Goal: Information Seeking & Learning: Compare options

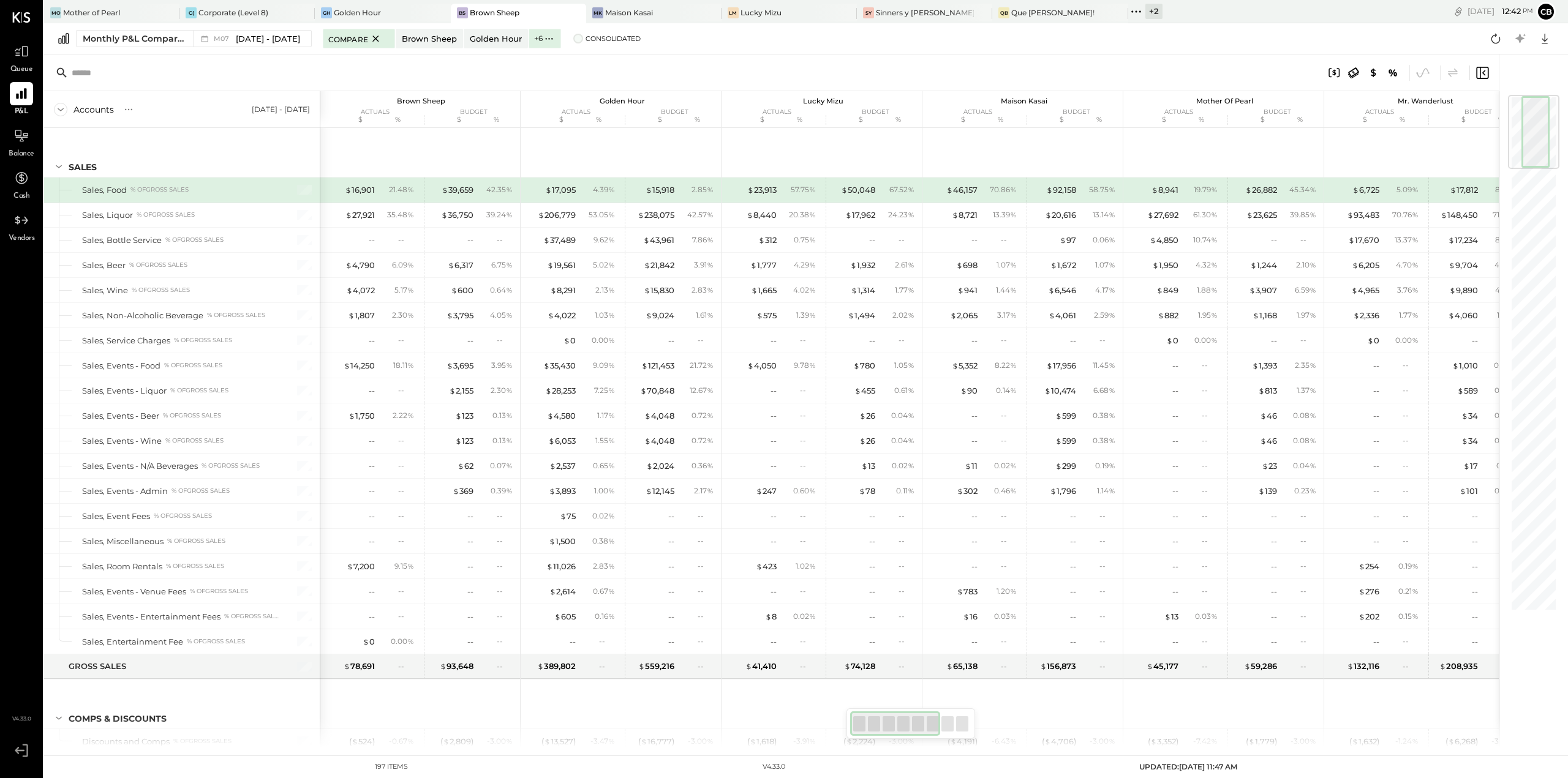
click at [574, 40] on span at bounding box center [579, 38] width 10 height 10
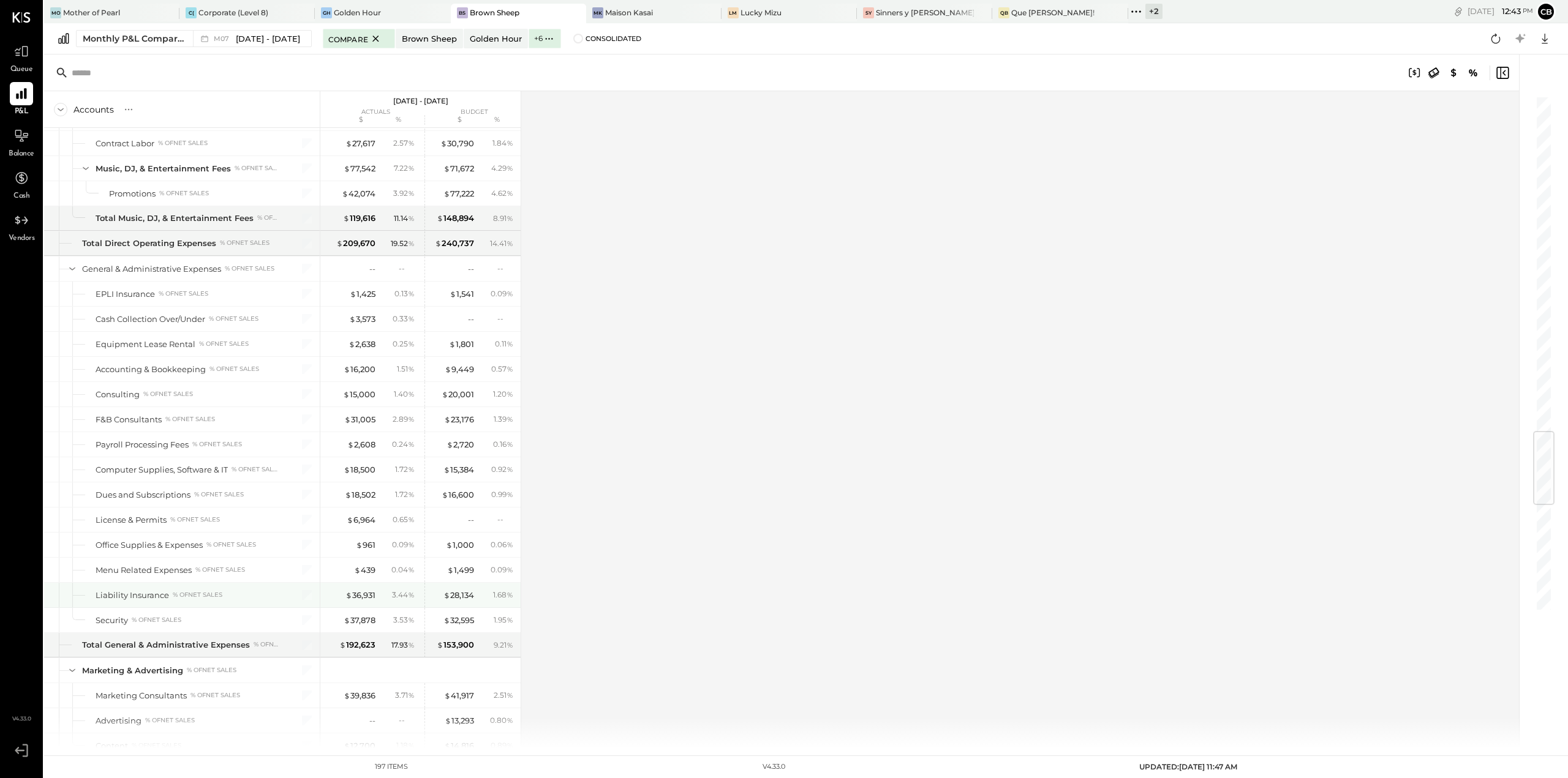
scroll to position [2817, 0]
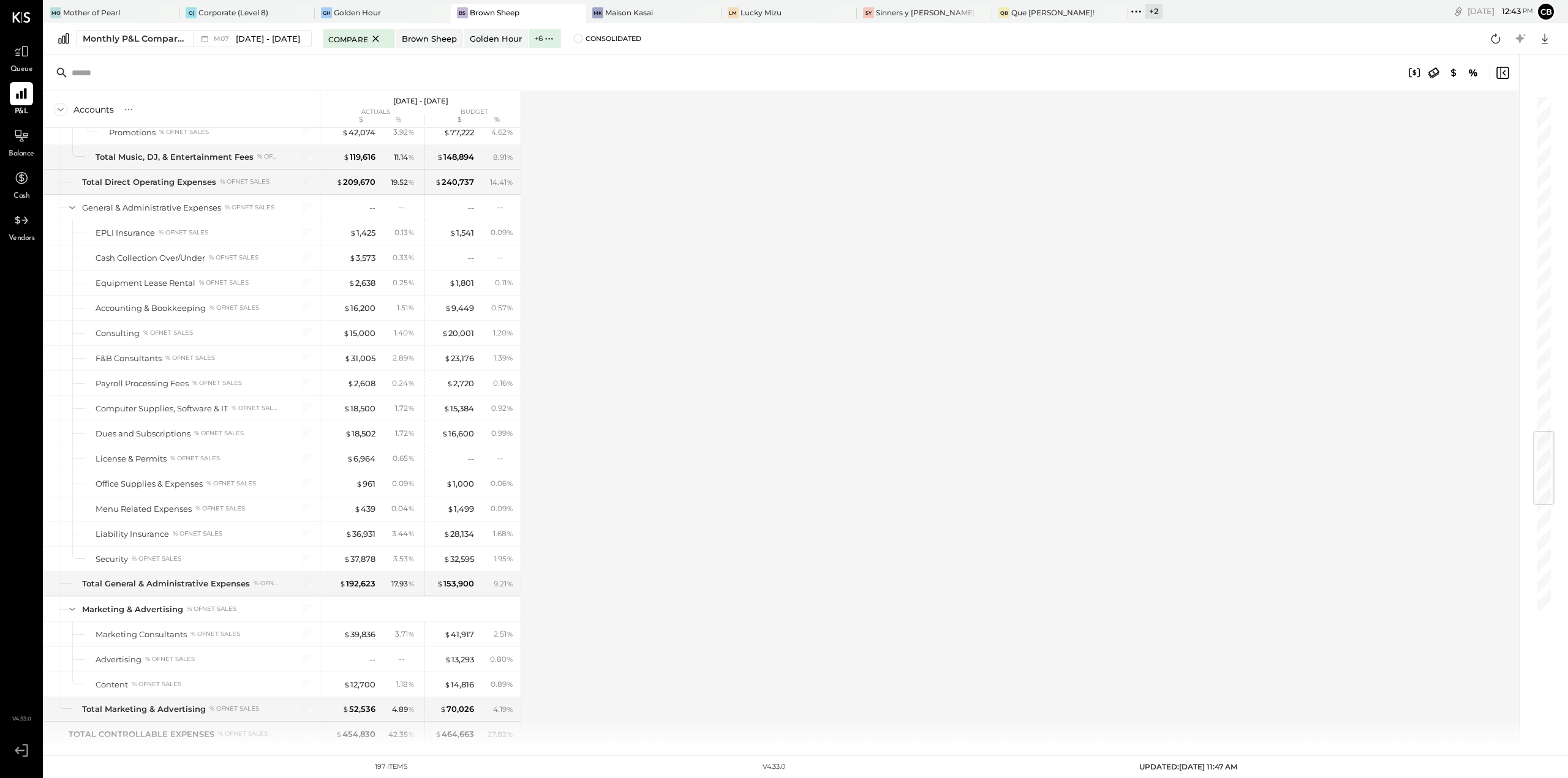
click at [771, 332] on div "Accounts S % GL [DATE] - [DATE] actuals budget $ % $ % SALES Sales, Food % of G…" at bounding box center [782, 420] width 1476 height 657
click at [924, 392] on div "Accounts S % GL [DATE] - [DATE] actuals budget $ % $ % SALES Sales, Food % of G…" at bounding box center [782, 420] width 1476 height 657
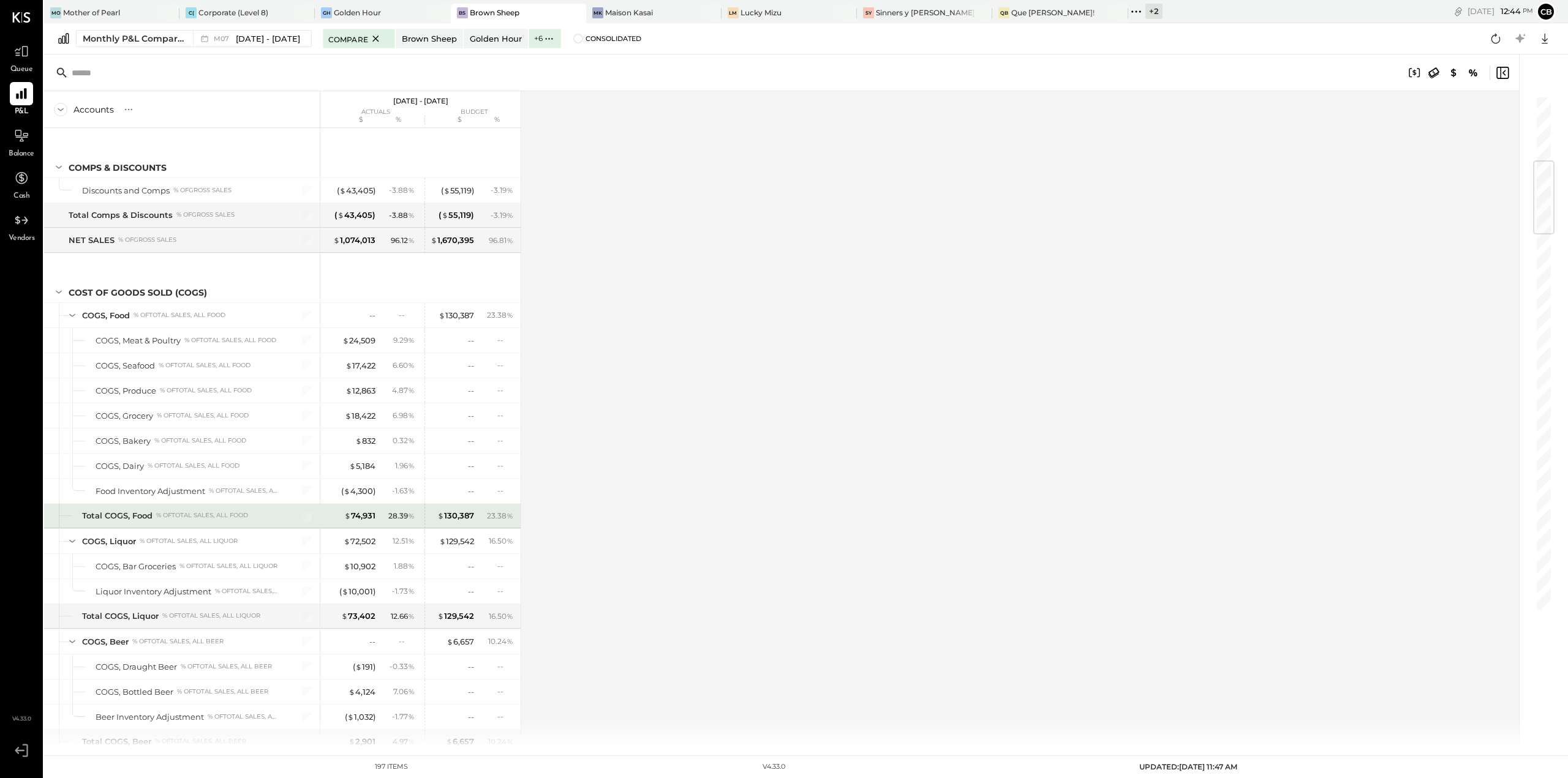
scroll to position [796, 0]
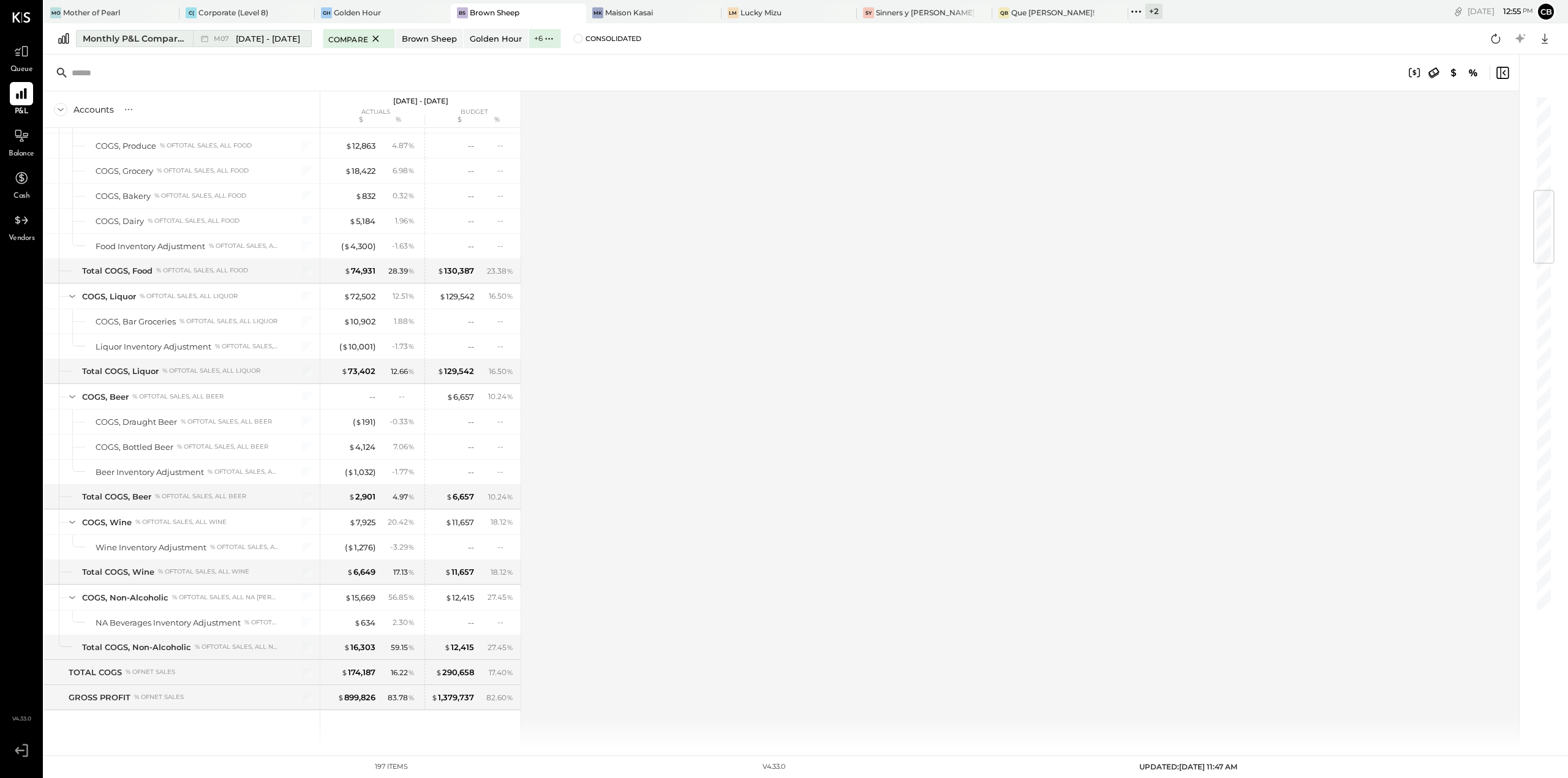
click at [246, 38] on span "[DATE] - [DATE]" at bounding box center [268, 38] width 65 height 11
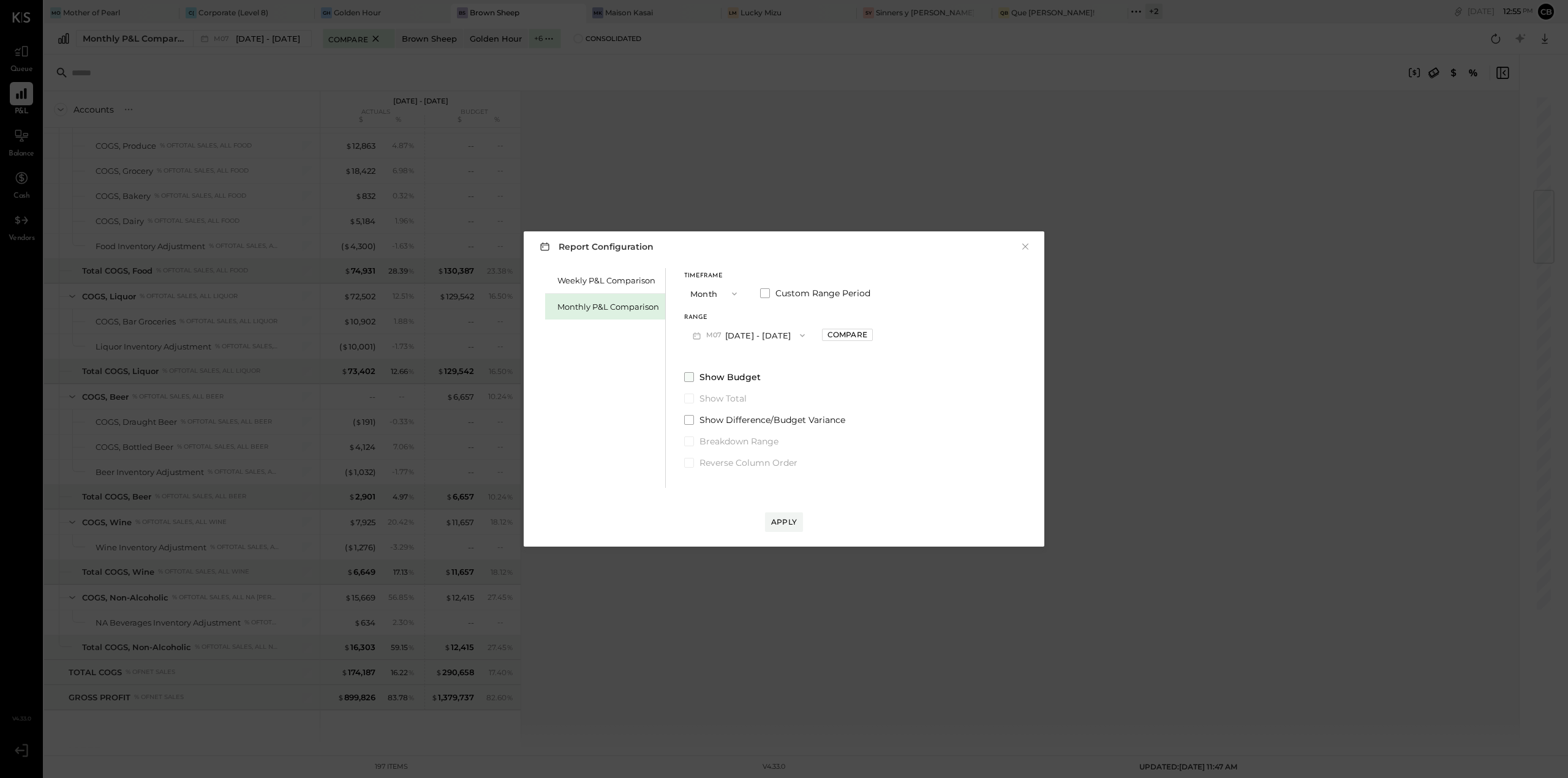
click at [689, 377] on span at bounding box center [689, 377] width 10 height 10
click at [747, 337] on button "M07 [DATE] - [DATE]" at bounding box center [749, 335] width 129 height 23
click at [723, 366] on span "[DATE] - [DATE]" at bounding box center [743, 362] width 58 height 11
click at [691, 381] on span at bounding box center [689, 377] width 10 height 10
click at [781, 522] on div "Apply" at bounding box center [783, 522] width 25 height 11
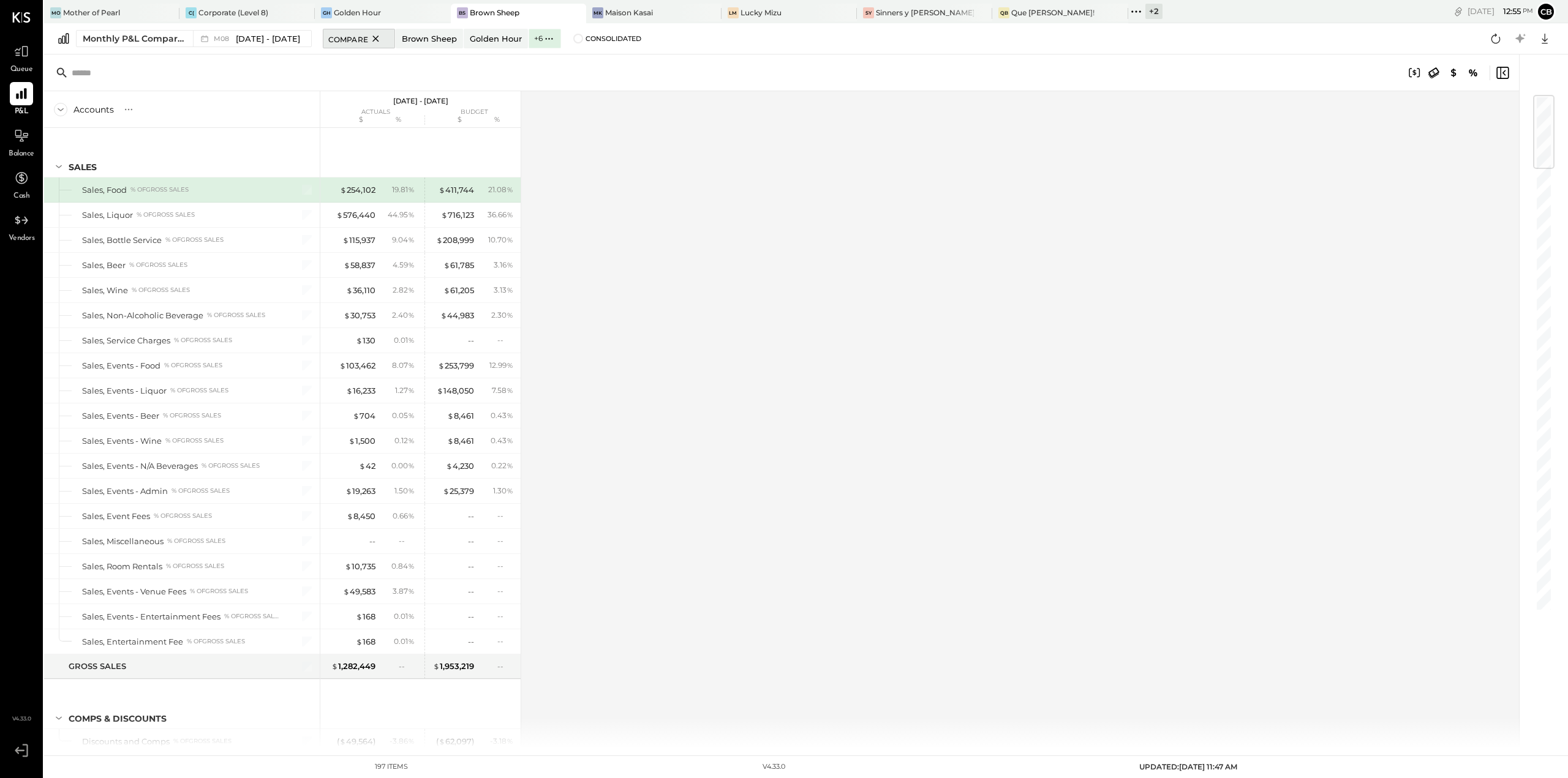
click at [343, 41] on span "Compare" at bounding box center [348, 38] width 40 height 12
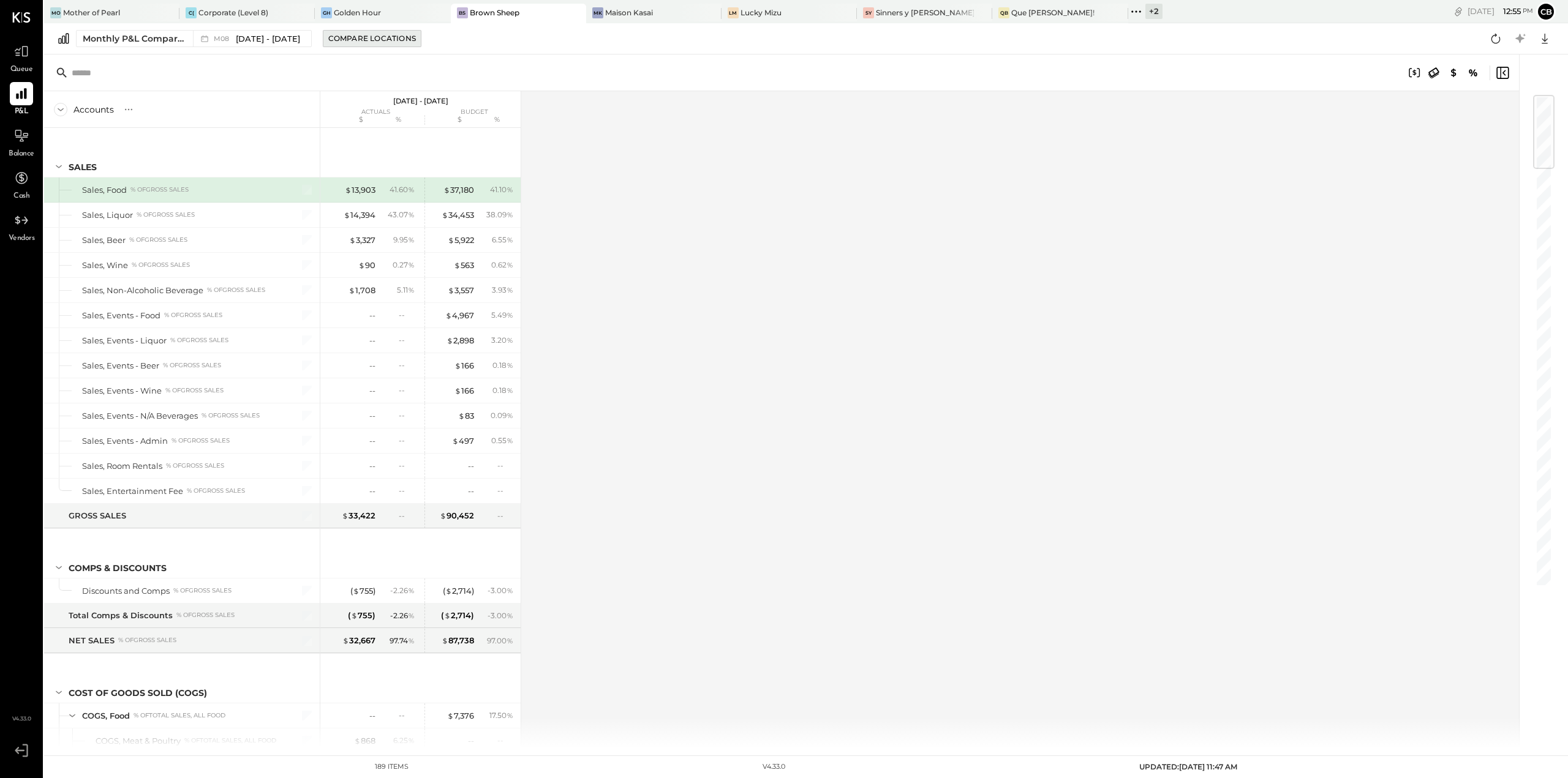
click at [364, 40] on div "Compare Locations" at bounding box center [372, 38] width 88 height 11
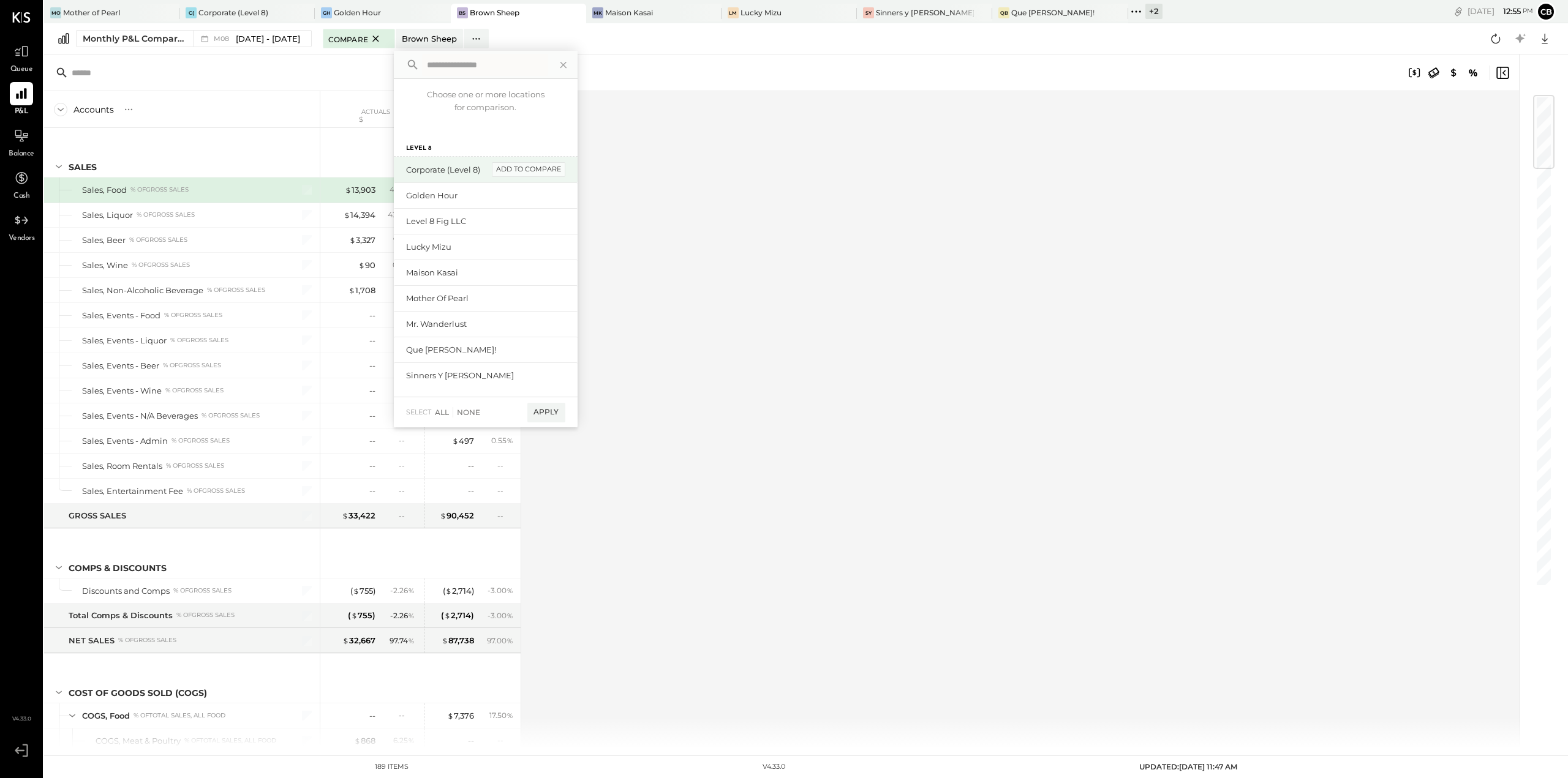
click at [535, 173] on div "add to compare" at bounding box center [529, 169] width 74 height 15
click at [531, 187] on div "add to compare" at bounding box center [529, 185] width 74 height 15
click at [528, 213] on div "add to compare" at bounding box center [529, 215] width 74 height 15
click at [529, 237] on div "Lucky Mizu add to compare" at bounding box center [485, 245] width 184 height 25
click at [530, 249] on div "add to compare" at bounding box center [529, 246] width 74 height 15
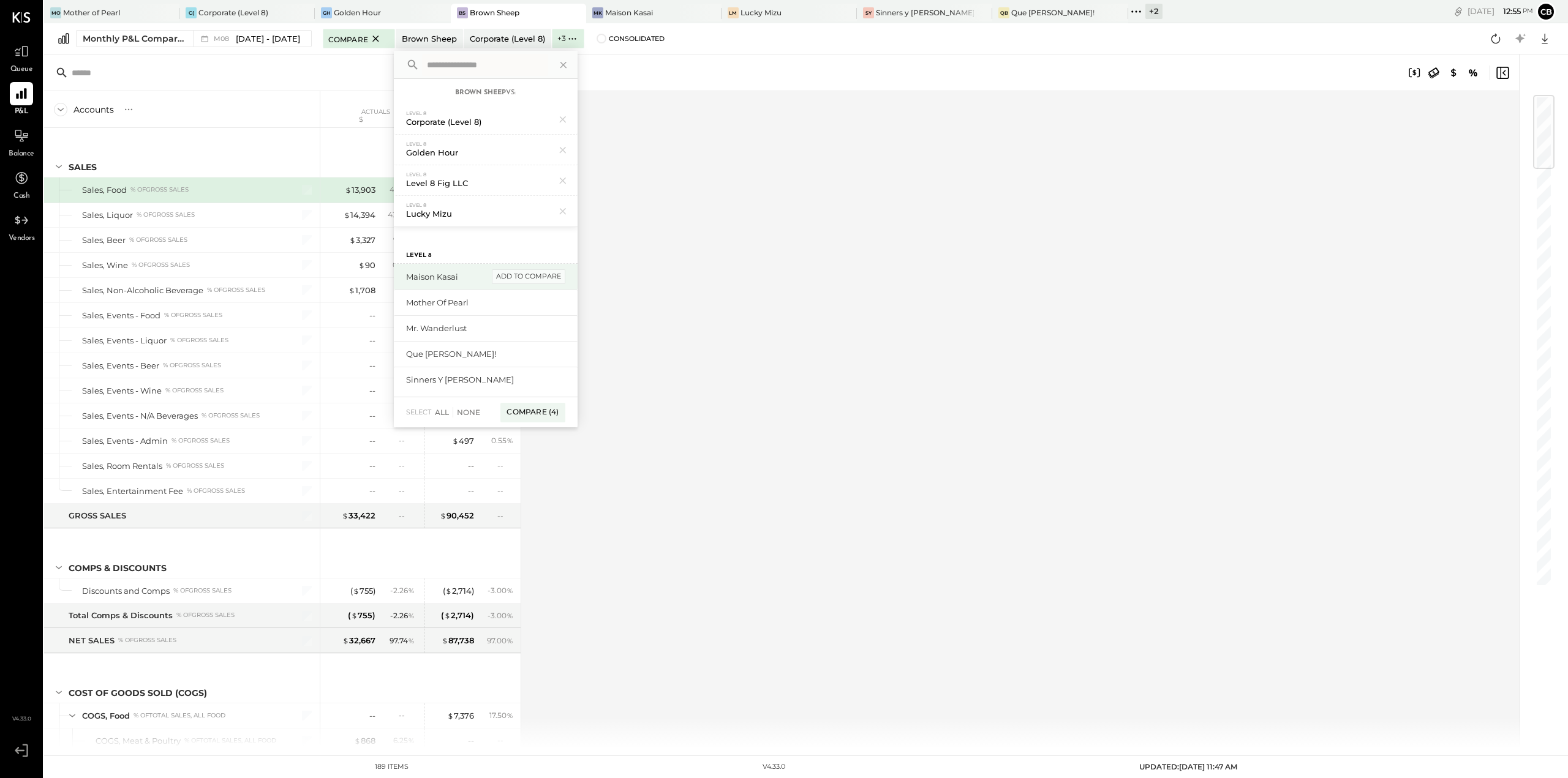
click at [531, 277] on div "add to compare" at bounding box center [529, 277] width 74 height 15
click at [527, 299] on div "add to compare" at bounding box center [529, 298] width 74 height 15
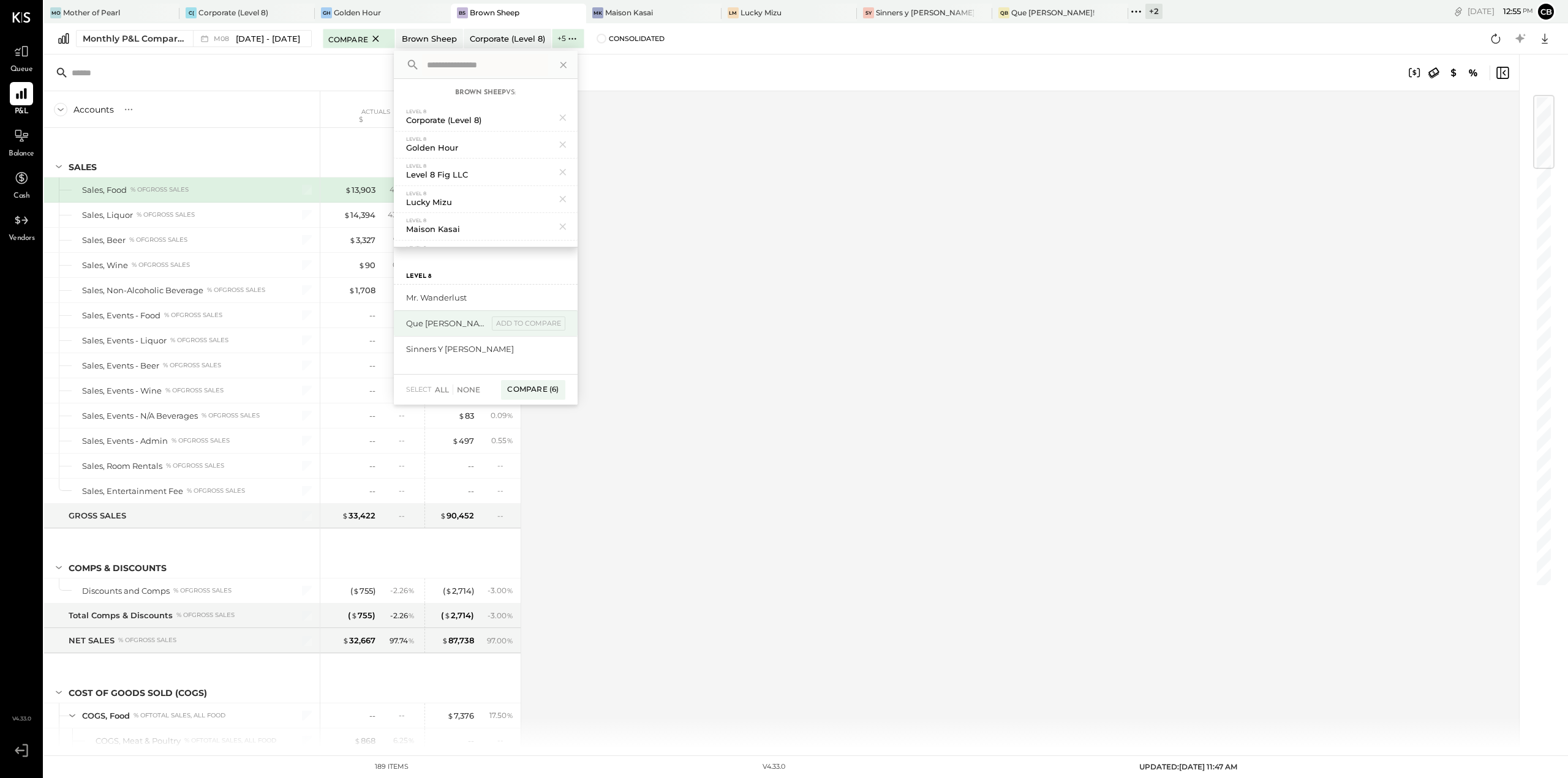
click at [527, 313] on div "Que [PERSON_NAME]! add to compare" at bounding box center [485, 322] width 184 height 25
click at [535, 297] on div "add to compare" at bounding box center [529, 298] width 74 height 15
click at [534, 315] on div "Sinners y [PERSON_NAME] add to compare" at bounding box center [485, 322] width 184 height 25
click at [538, 299] on div "add to compare" at bounding box center [529, 298] width 74 height 15
click at [538, 299] on div "add to compare" at bounding box center [529, 298] width 74 height 15
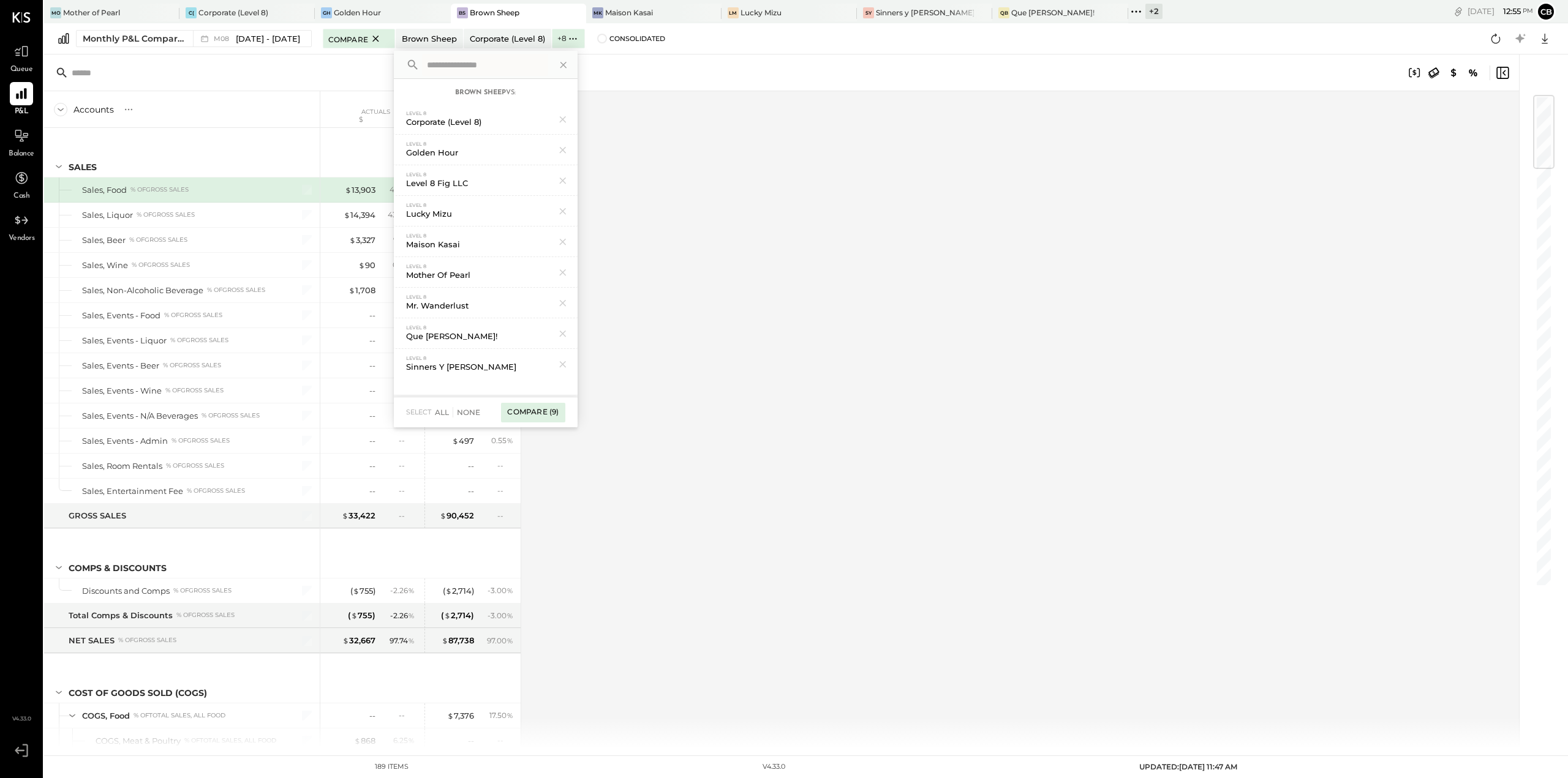
click at [520, 412] on div "Compare (9)" at bounding box center [533, 412] width 64 height 20
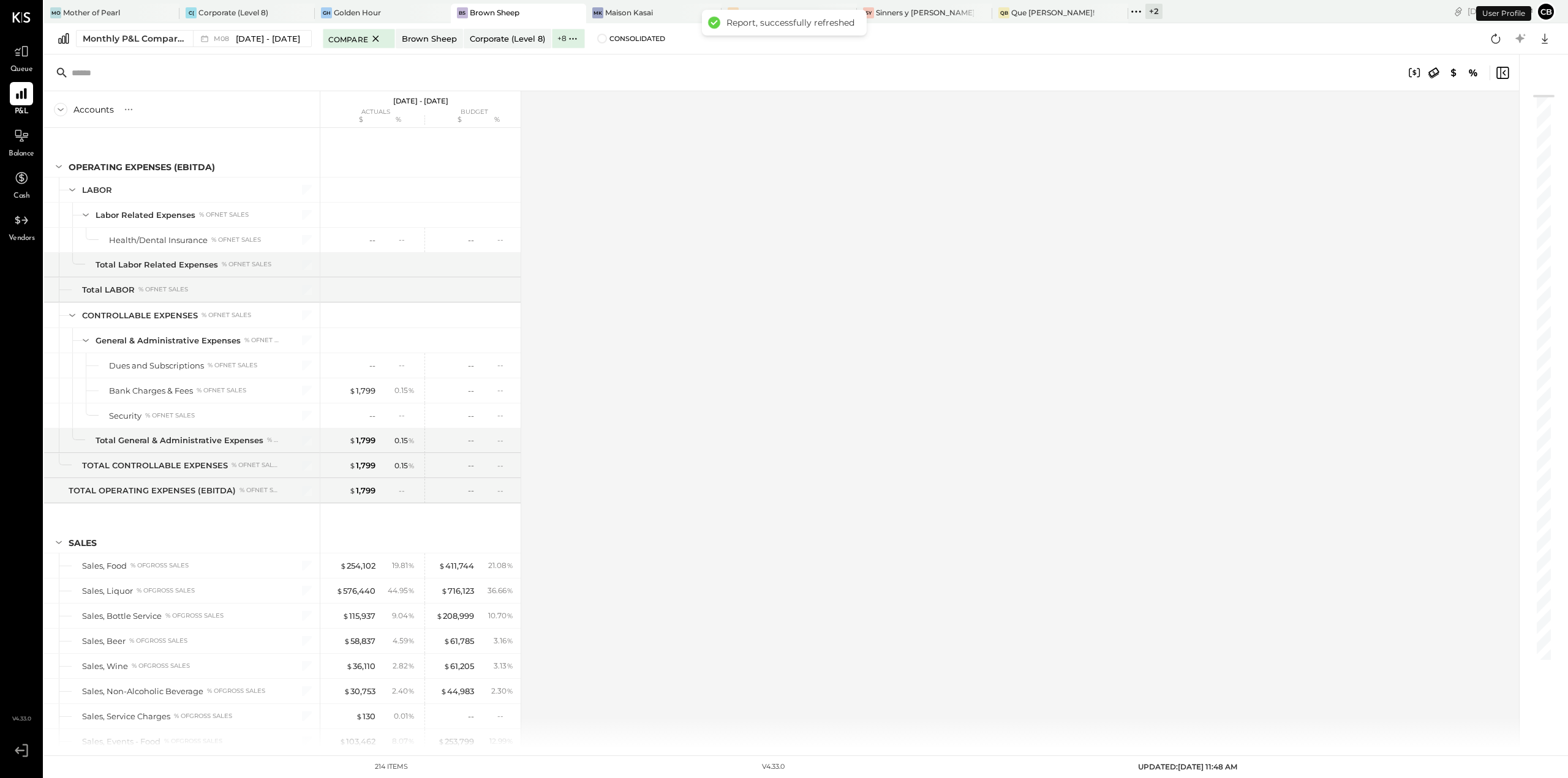
click at [786, 320] on div "Accounts S % GL [DATE] - [DATE] actuals budget $ % $ % OPERATING EXPENSES (EBIT…" at bounding box center [782, 420] width 1476 height 657
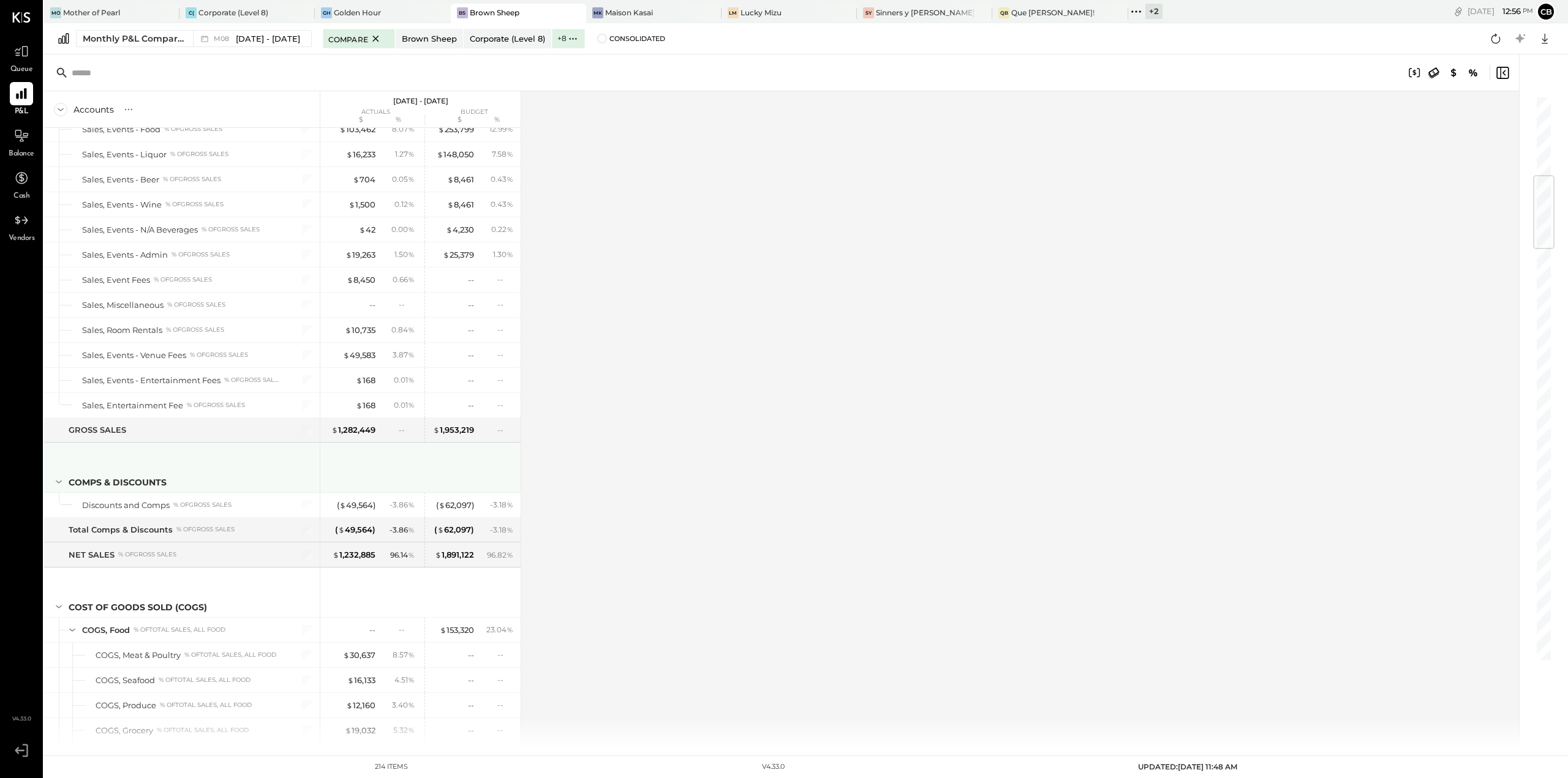
scroll to position [673, 0]
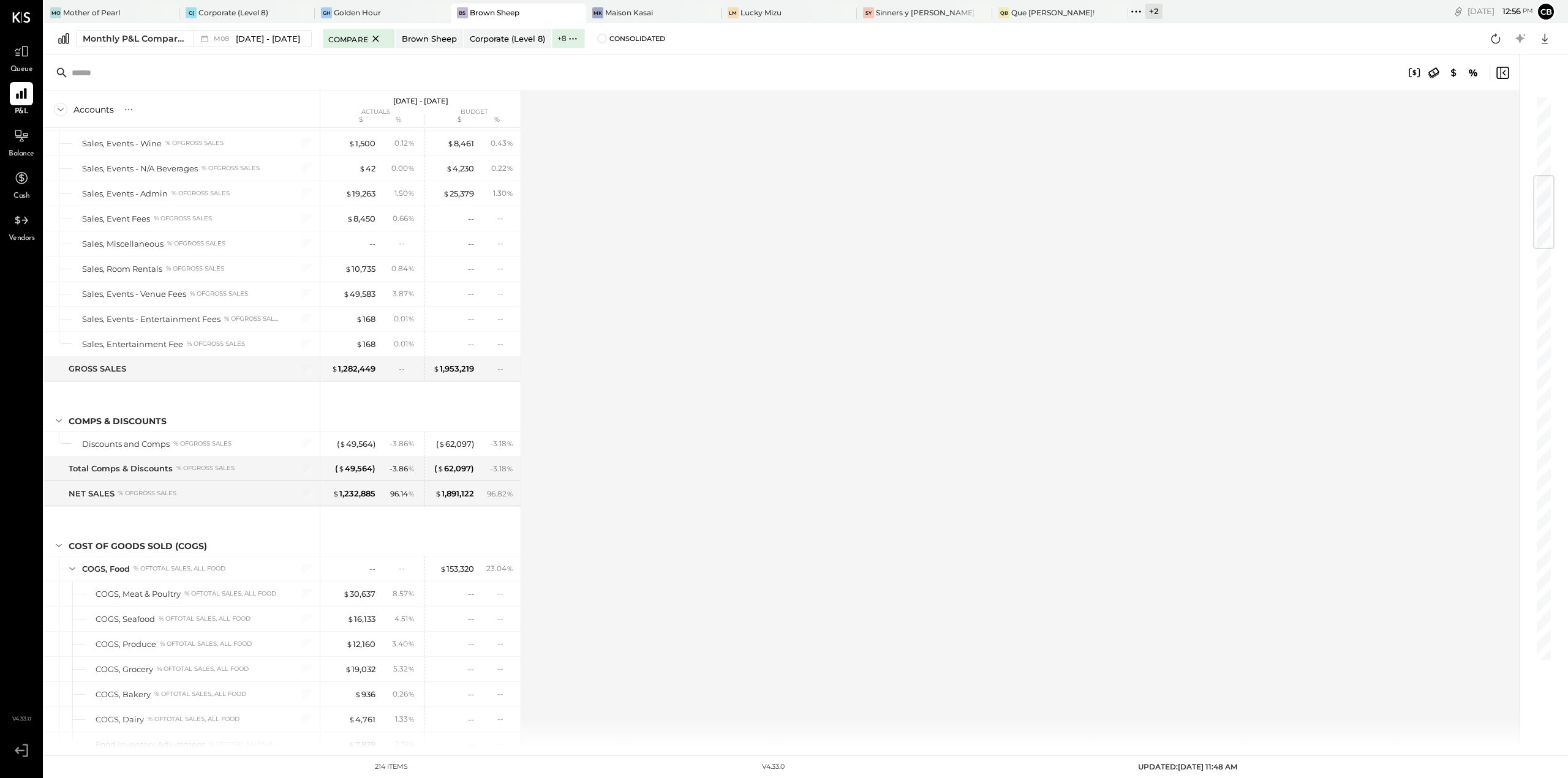
click at [657, 343] on div "Accounts S % GL [DATE] - [DATE] actuals budget $ % $ % OPERATING EXPENSES (EBIT…" at bounding box center [782, 420] width 1476 height 657
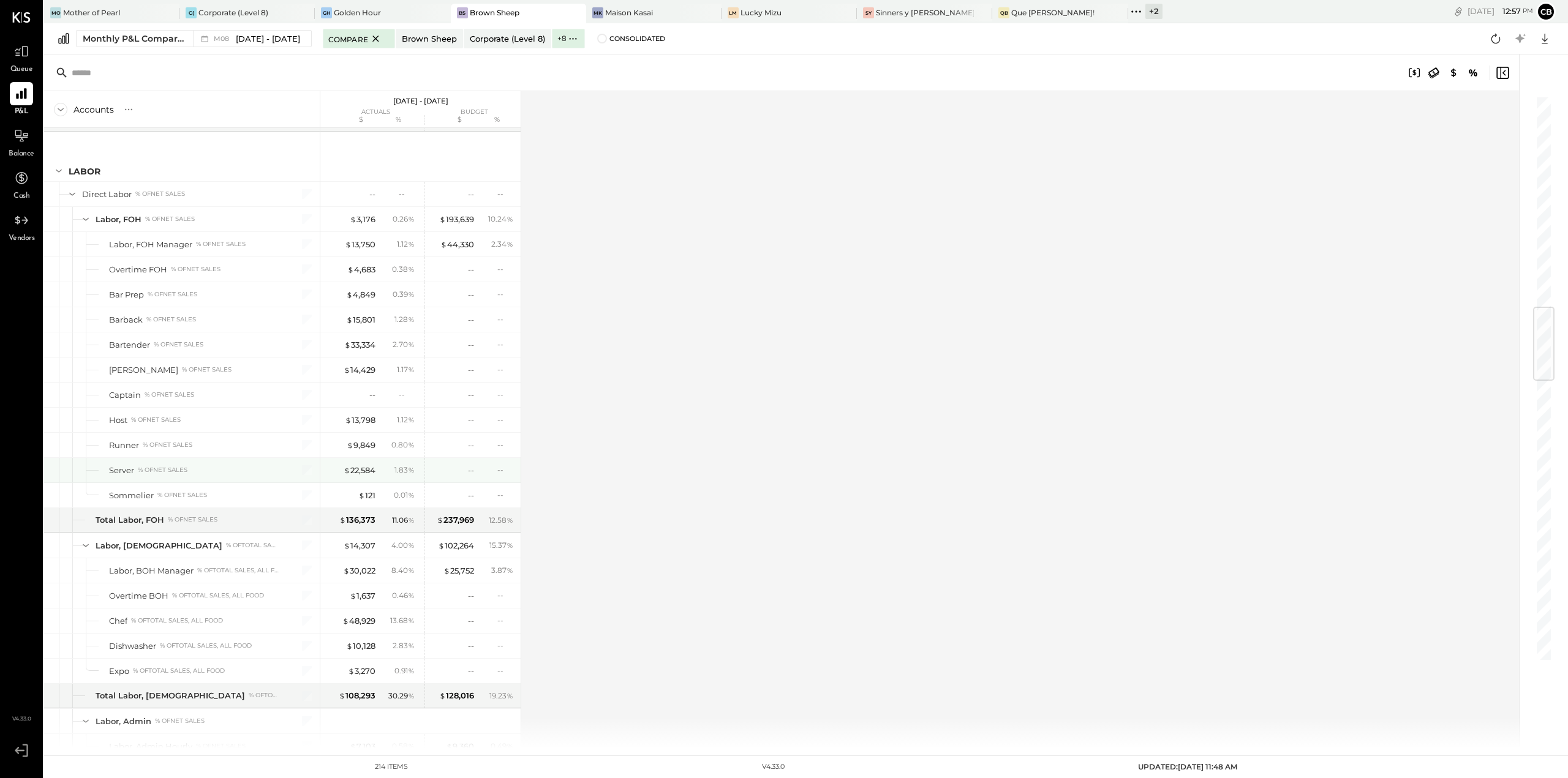
scroll to position [1837, 0]
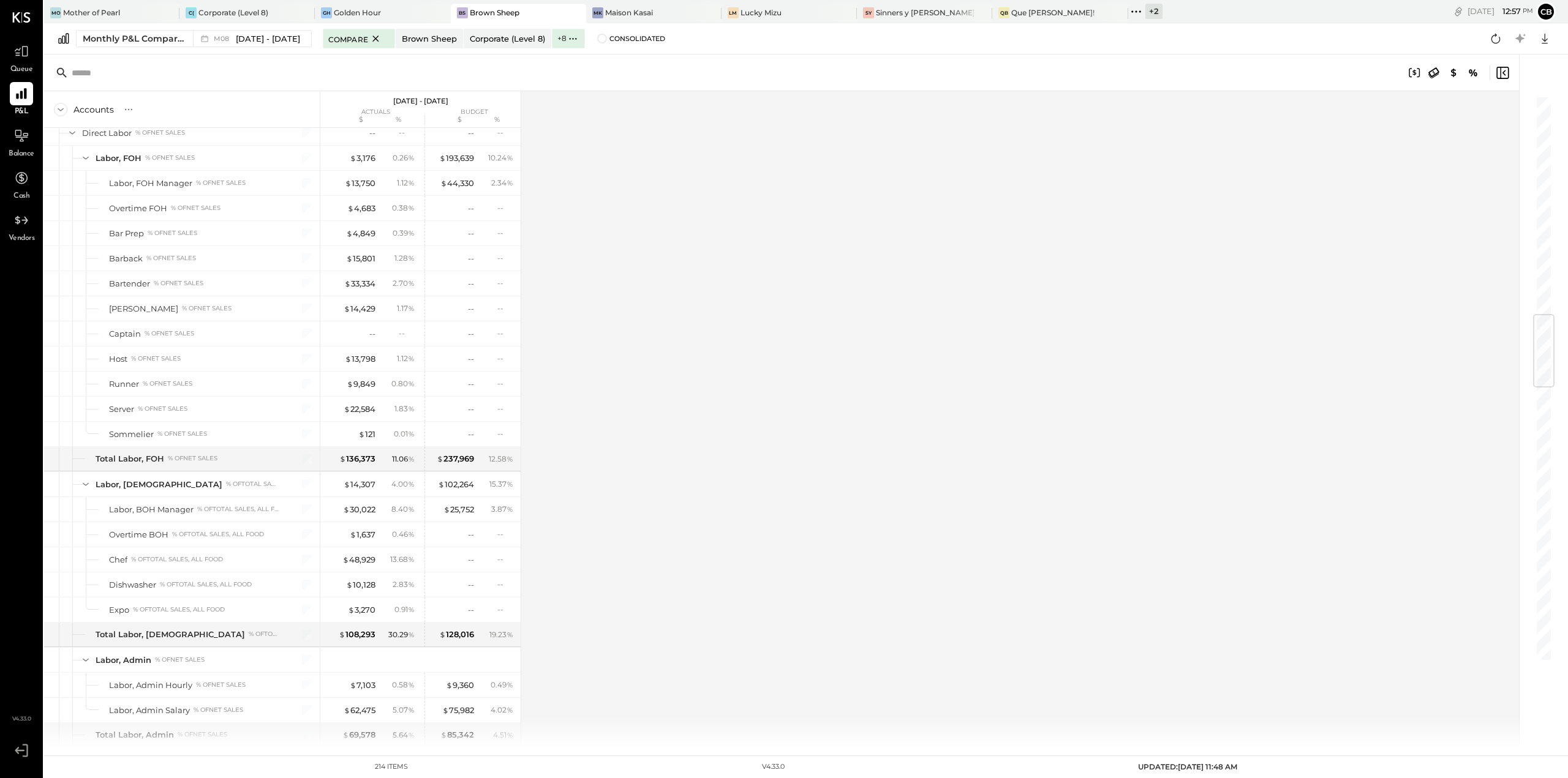
drag, startPoint x: 559, startPoint y: 534, endPoint x: 884, endPoint y: 578, distance: 328.0
click at [876, 577] on div "Accounts S % GL [DATE] - [DATE] actuals budget $ % $ % OPERATING EXPENSES (EBIT…" at bounding box center [782, 420] width 1476 height 657
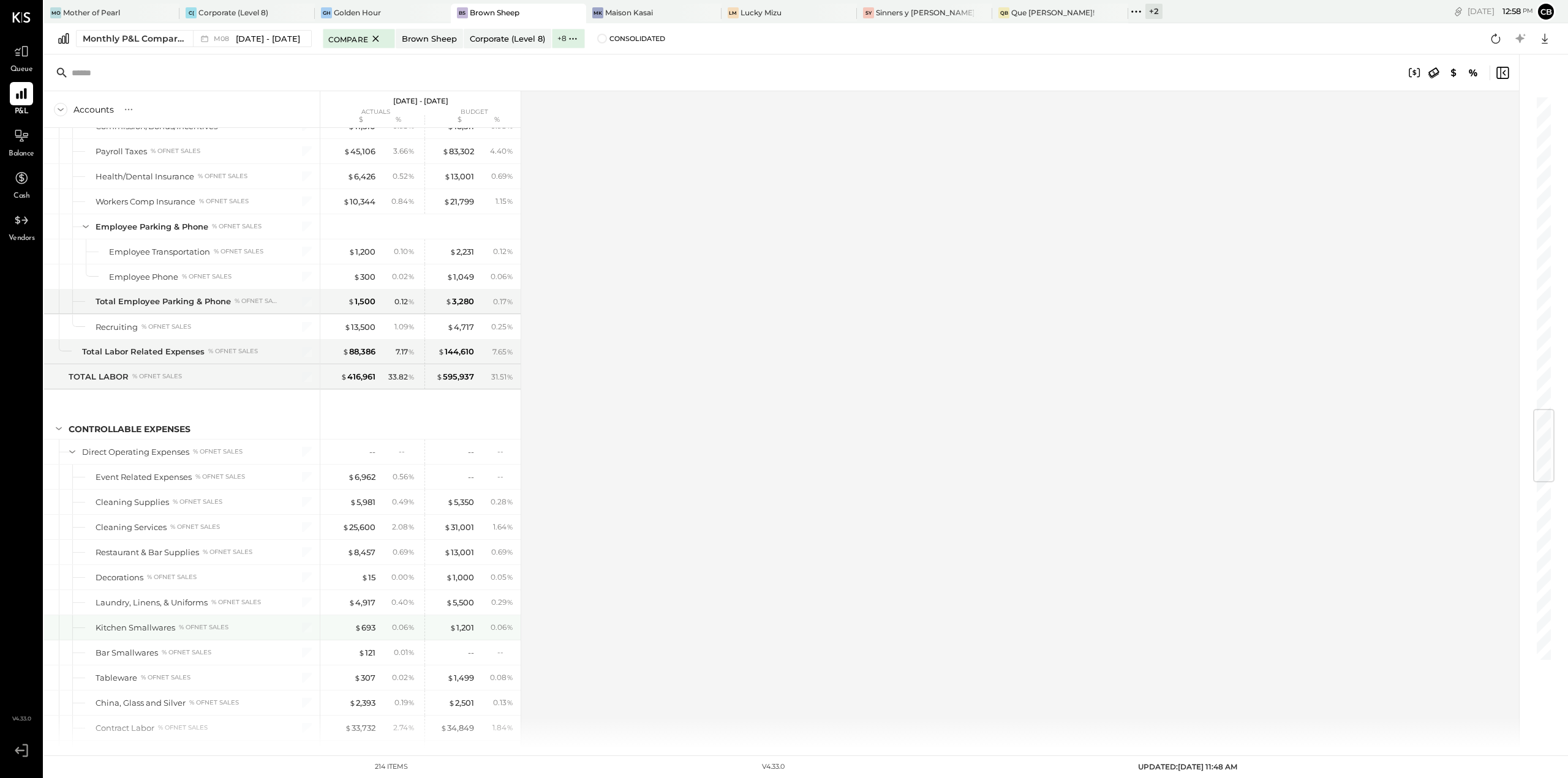
scroll to position [2694, 0]
